Goal: Task Accomplishment & Management: Complete application form

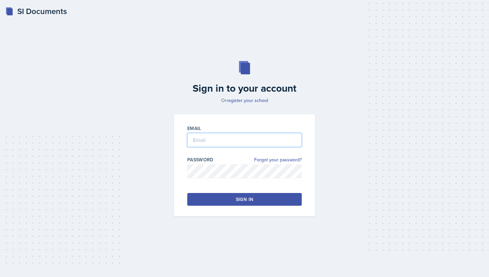
type input "[EMAIL_ADDRESS][DOMAIN_NAME]"
click at [284, 193] on button "Sign in" at bounding box center [244, 199] width 115 height 13
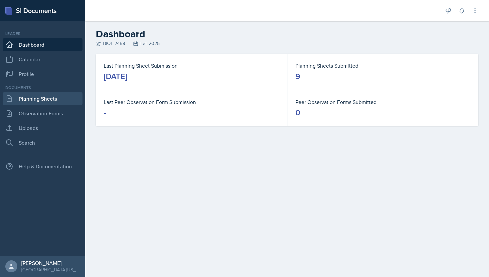
click at [38, 105] on link "Planning Sheets" at bounding box center [43, 98] width 80 height 13
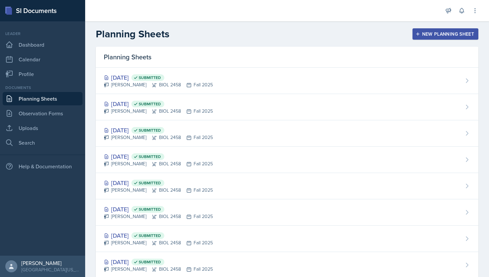
click at [428, 39] on button "New Planning Sheet" at bounding box center [446, 33] width 66 height 11
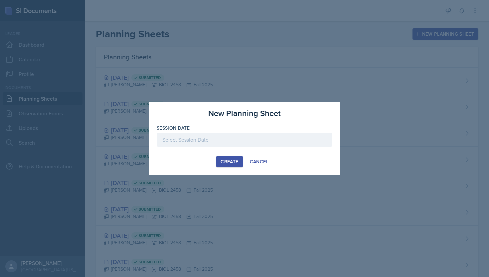
click at [228, 140] on div at bounding box center [245, 140] width 176 height 14
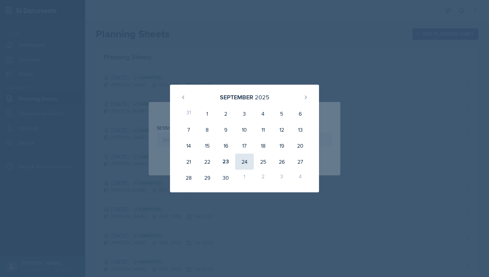
click at [244, 159] on div "24" at bounding box center [244, 161] width 19 height 16
type input "[DATE]"
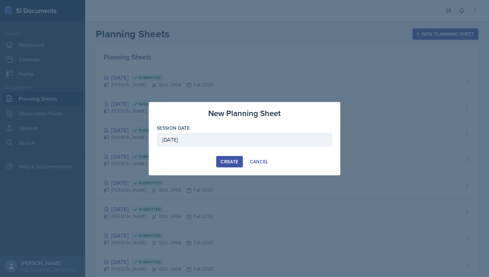
click at [224, 162] on div "Create" at bounding box center [230, 161] width 18 height 5
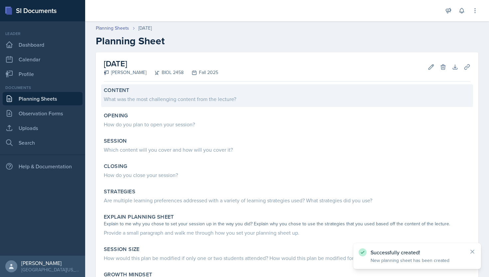
click at [217, 105] on div "Content What was the most challenging content from the lecture?" at bounding box center [287, 95] width 372 height 23
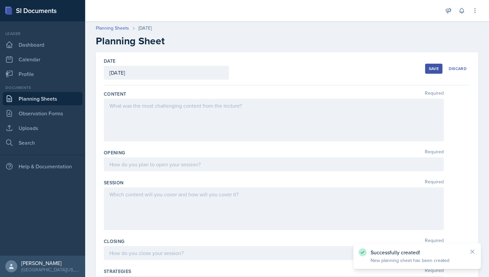
click at [198, 106] on div at bounding box center [274, 120] width 340 height 43
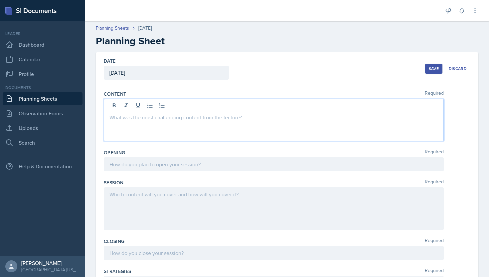
click at [167, 169] on div at bounding box center [274, 164] width 340 height 14
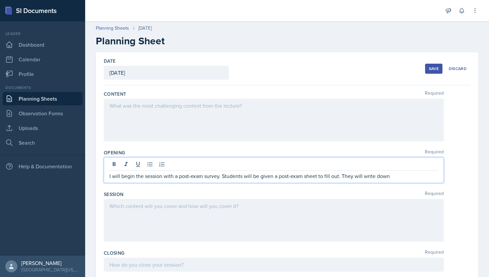
click at [389, 177] on p "I will begin the session with a post-exam survey. Students will be given a post…" at bounding box center [274, 176] width 329 height 8
drag, startPoint x: 351, startPoint y: 179, endPoint x: 410, endPoint y: 173, distance: 59.9
click at [411, 173] on p "I will begin the session with a post-exam survey. Students will be given a post…" at bounding box center [274, 176] width 329 height 8
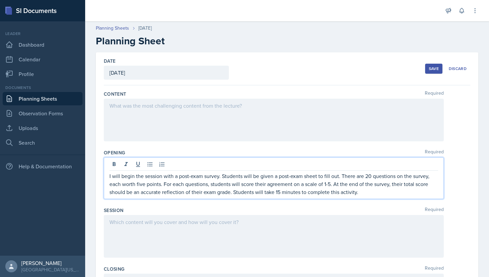
click at [176, 226] on div at bounding box center [274, 236] width 340 height 43
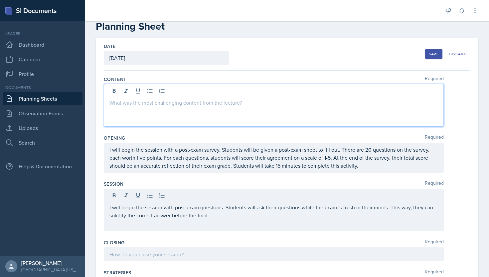
scroll to position [26, 0]
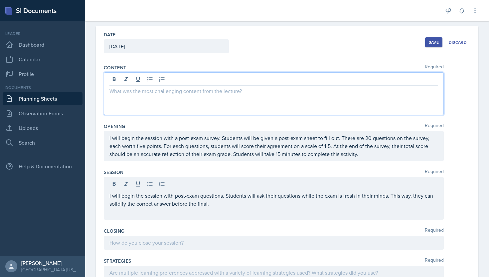
click at [158, 93] on p at bounding box center [274, 91] width 329 height 8
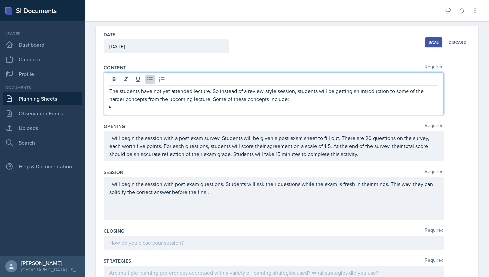
click at [164, 107] on p at bounding box center [277, 107] width 324 height 8
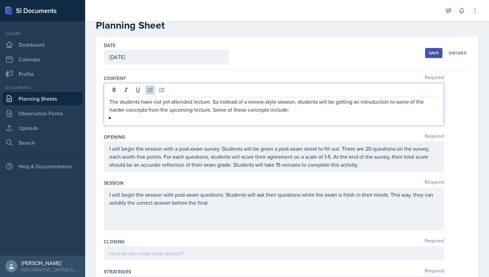
scroll to position [15, 0]
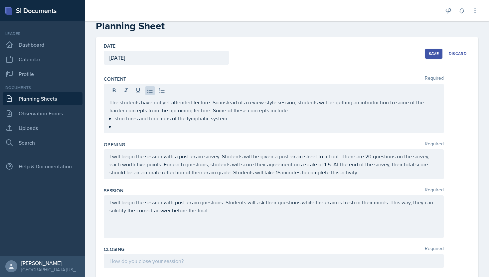
click at [269, 251] on div "Closing Required" at bounding box center [287, 249] width 367 height 7
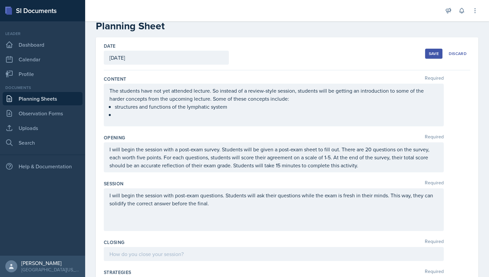
click at [150, 118] on ul "structures and functions of the lymphatic system" at bounding box center [277, 111] width 324 height 16
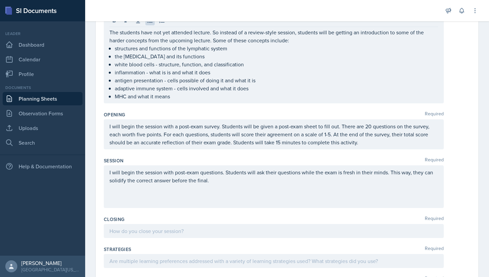
click at [163, 187] on div "I will begin the session with post-exam questions. Students will ask their ques…" at bounding box center [274, 186] width 340 height 43
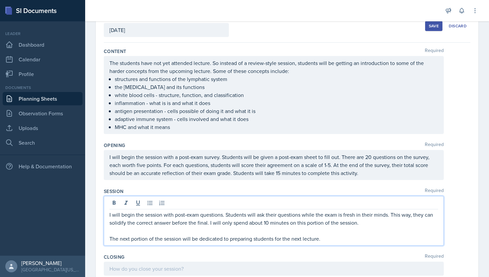
scroll to position [45, 0]
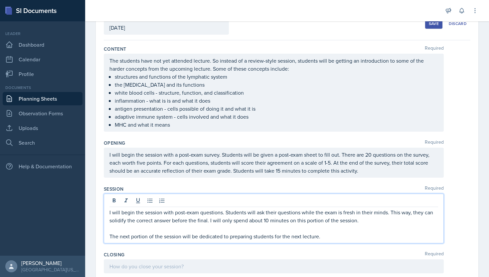
click at [124, 235] on p "The next portion of the session will be dedicated to preparing students for the…" at bounding box center [274, 236] width 329 height 8
click at [130, 238] on p "The next portion of the session will be dedicated to preparing students for the…" at bounding box center [274, 236] width 329 height 8
click at [123, 237] on p "The next portion of the session will be dedicated to preparing students for the…" at bounding box center [274, 236] width 329 height 8
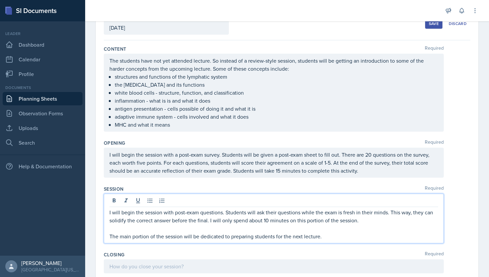
click at [327, 237] on p "The main portion of the session will be dedicated to preparing students for the…" at bounding box center [274, 236] width 329 height 8
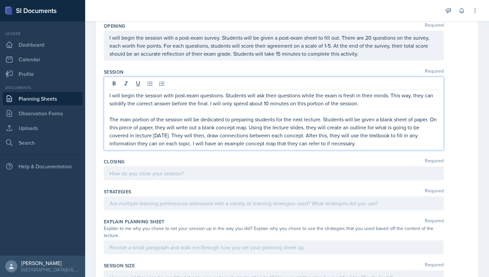
scroll to position [173, 0]
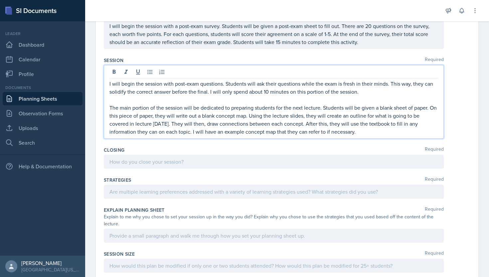
click at [108, 17] on div at bounding box center [264, 10] width 347 height 21
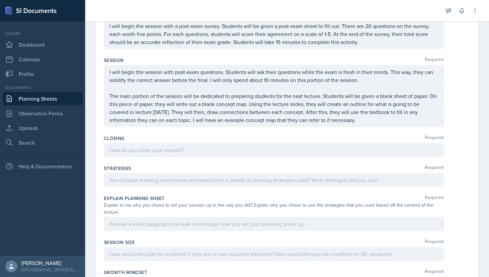
click at [151, 51] on div "Opening Required I will begin the session with a post-exam survey. Students wil…" at bounding box center [287, 31] width 367 height 46
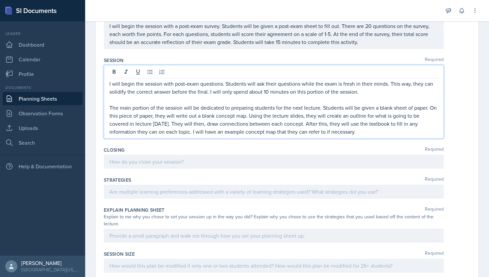
click at [192, 112] on p "The main portion of the session will be dedicated to preparing students for the…" at bounding box center [274, 120] width 329 height 32
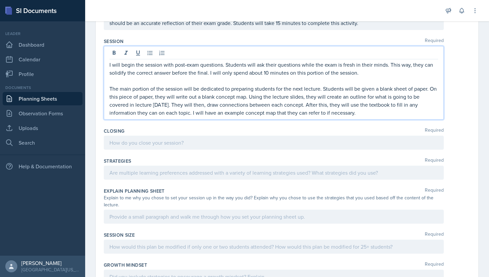
scroll to position [193, 0]
click at [368, 115] on p "The main portion of the session will be dedicated to preparing students for the…" at bounding box center [274, 100] width 329 height 32
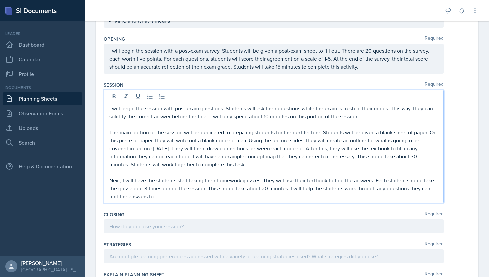
scroll to position [141, 0]
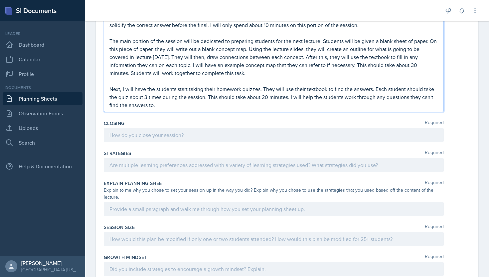
click at [232, 134] on p at bounding box center [274, 135] width 329 height 8
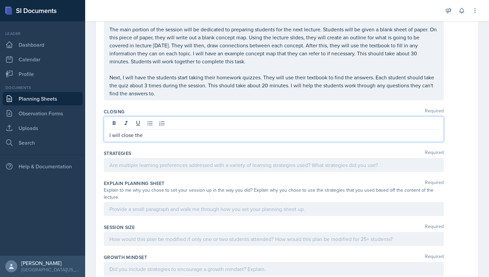
click at [131, 137] on p "I will close the" at bounding box center [274, 135] width 329 height 8
click at [149, 137] on p "I will close the" at bounding box center [274, 135] width 329 height 8
click at [137, 166] on div at bounding box center [274, 165] width 340 height 14
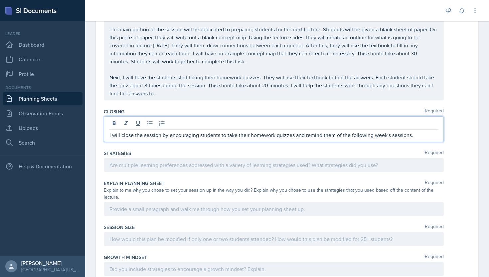
scroll to position [228, 0]
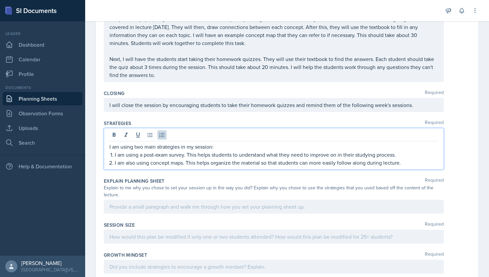
click at [152, 202] on p at bounding box center [274, 206] width 329 height 8
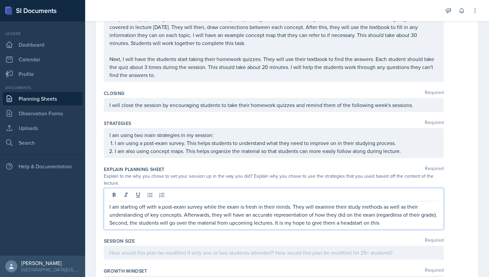
click at [351, 218] on p "I am starting off with a post-exam survey while the exam is fresh in their mind…" at bounding box center [274, 214] width 329 height 24
click at [350, 217] on p "I am starting off with a post-exam survey while the exam is fresh in their mind…" at bounding box center [274, 214] width 329 height 24
click at [353, 216] on p "I am starting off with a post-exam survey while the exam is fresh in their mind…" at bounding box center [274, 214] width 329 height 24
click at [392, 217] on p "I am starting off with a post-exam survey while the exam is fresh in their mind…" at bounding box center [274, 214] width 329 height 24
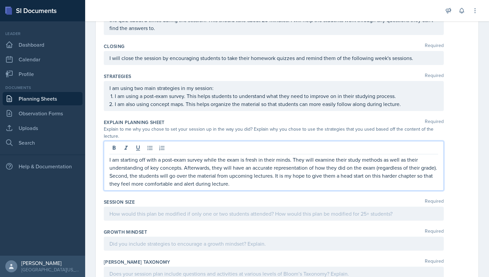
scroll to position [315, 0]
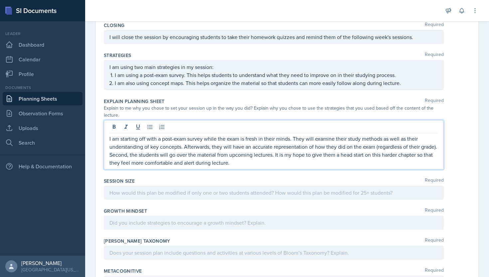
click at [364, 196] on p at bounding box center [274, 192] width 329 height 8
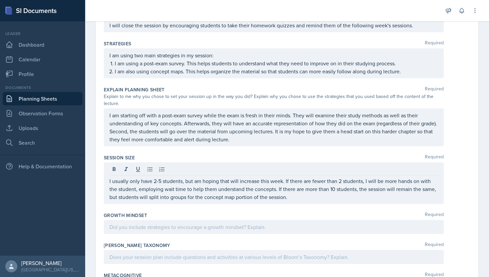
click at [367, 225] on div at bounding box center [274, 227] width 340 height 14
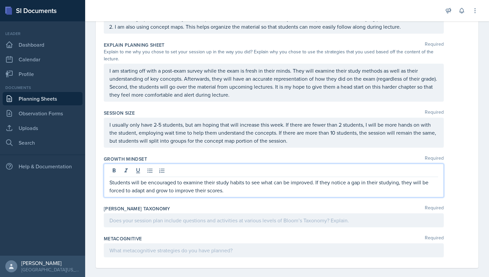
click at [332, 205] on div "[PERSON_NAME] Taxonomy Required" at bounding box center [287, 208] width 367 height 7
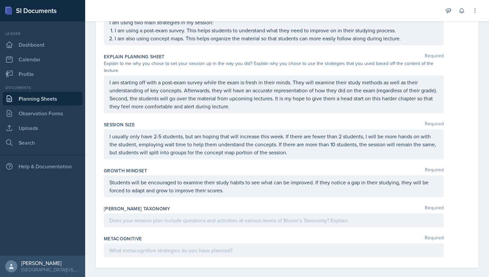
click at [332, 218] on div at bounding box center [274, 220] width 340 height 14
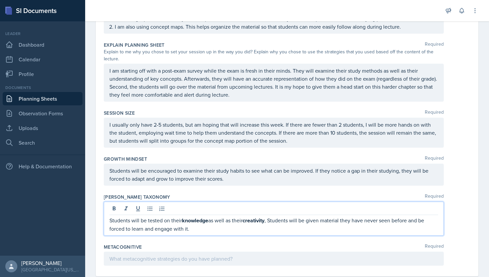
click at [271, 216] on p "Students will be tested on their knowledge as well as their creativity , Studen…" at bounding box center [274, 224] width 329 height 16
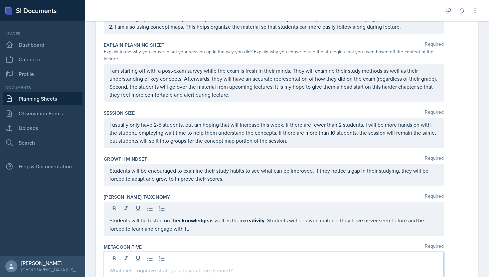
click at [150, 251] on div at bounding box center [274, 264] width 340 height 26
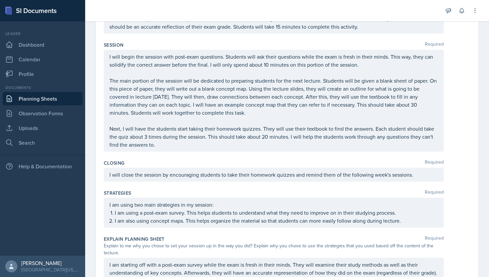
scroll to position [188, 0]
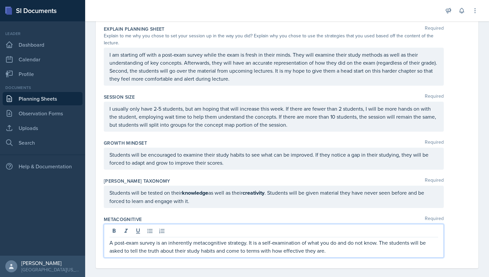
click at [238, 177] on div "[PERSON_NAME] Taxonomy Required" at bounding box center [287, 180] width 367 height 7
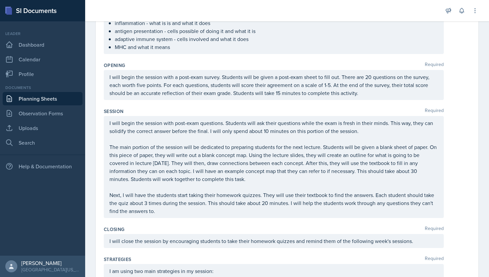
scroll to position [0, 0]
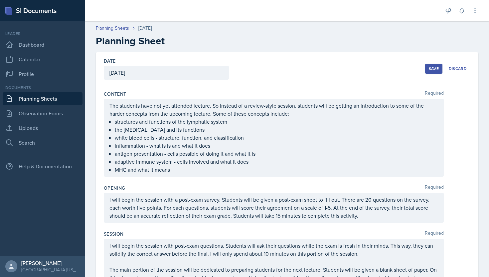
click at [433, 71] on div "Save" at bounding box center [434, 68] width 10 height 5
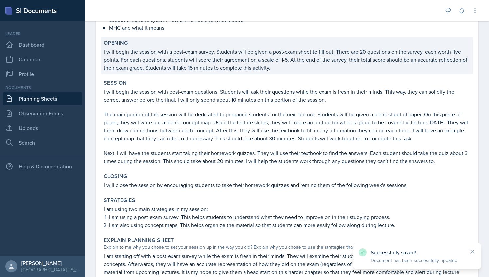
scroll to position [316, 0]
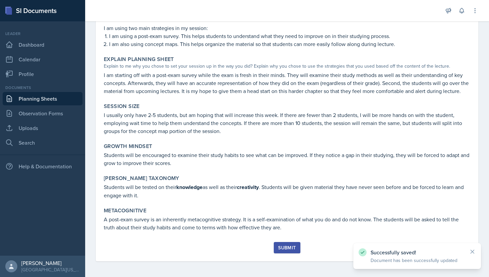
click at [292, 246] on div "Submit" at bounding box center [287, 247] width 18 height 5
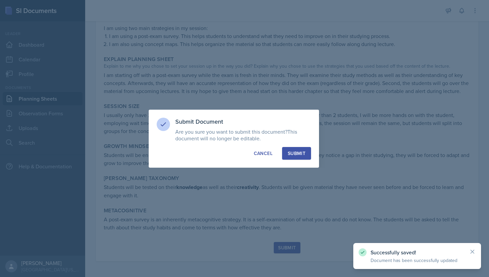
click at [298, 152] on div "Submit" at bounding box center [297, 153] width 18 height 7
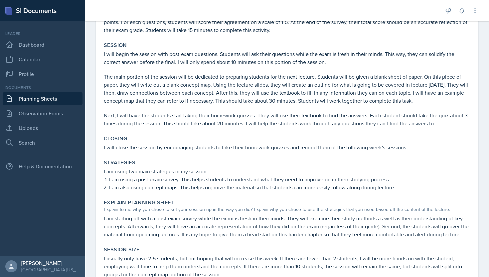
scroll to position [0, 0]
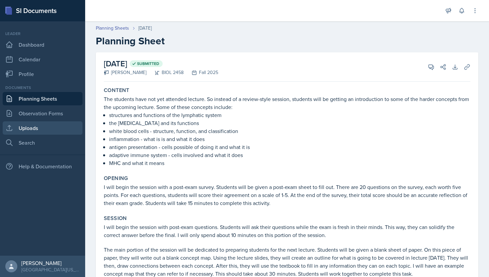
click at [33, 126] on link "Uploads" at bounding box center [43, 127] width 80 height 13
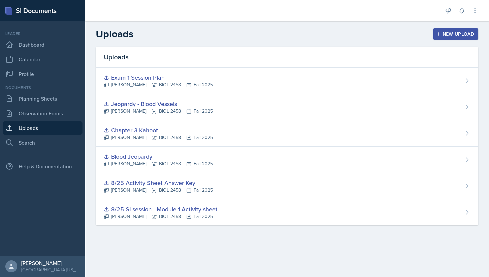
click at [427, 42] on header "Uploads New Upload" at bounding box center [287, 33] width 404 height 25
click at [440, 36] on div "New Upload" at bounding box center [456, 33] width 37 height 5
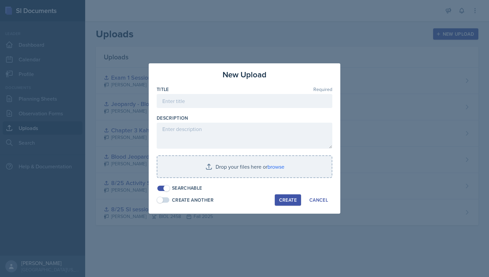
click at [266, 112] on div at bounding box center [245, 111] width 176 height 7
click at [258, 108] on div at bounding box center [245, 111] width 176 height 7
click at [254, 102] on input at bounding box center [245, 101] width 176 height 14
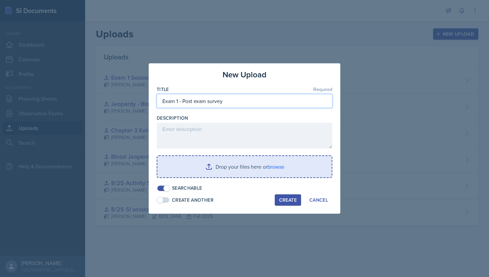
type input "Exam 1 - Post exam survey"
click at [266, 171] on input "file" at bounding box center [244, 166] width 174 height 21
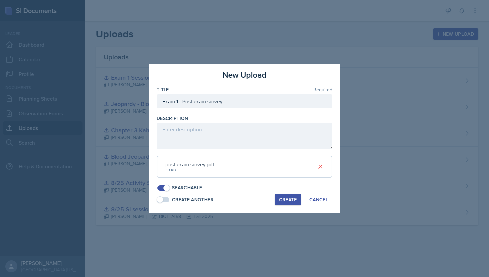
click at [290, 198] on div "Create" at bounding box center [288, 199] width 18 height 5
